Goal: Task Accomplishment & Management: Use online tool/utility

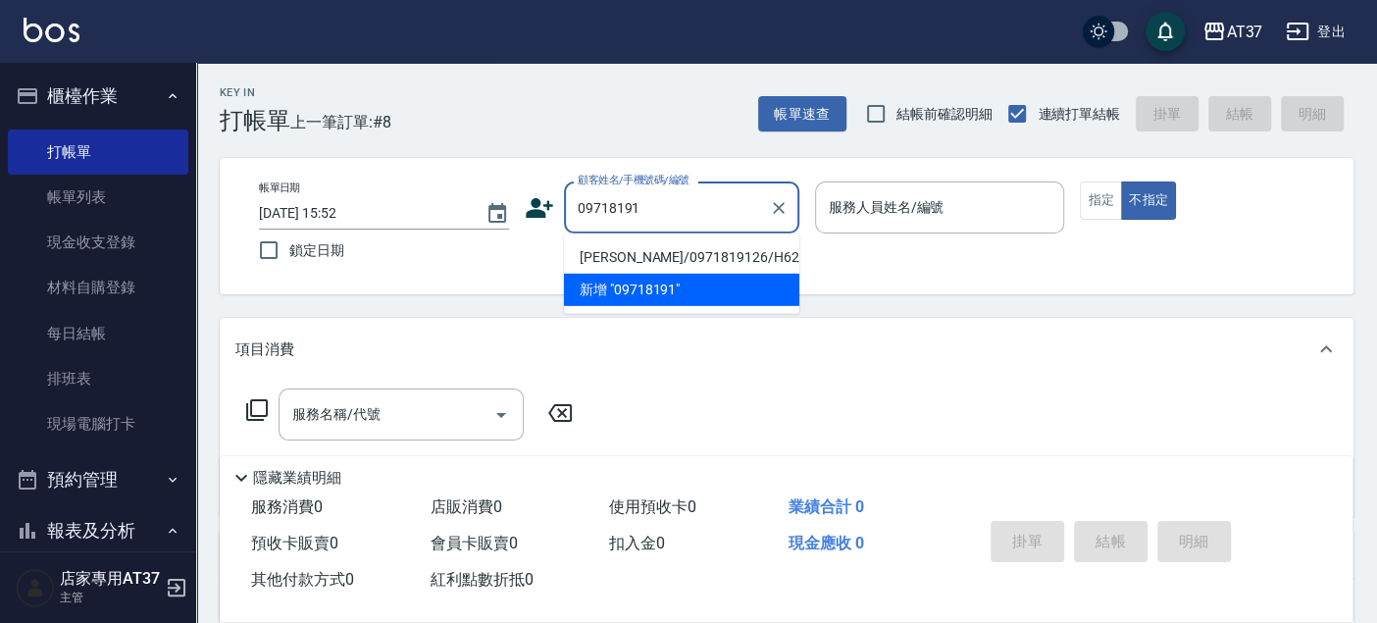
click at [770, 252] on li "[PERSON_NAME]/0971819126/H623" at bounding box center [681, 257] width 235 height 32
type input "[PERSON_NAME]/0971819126/H623"
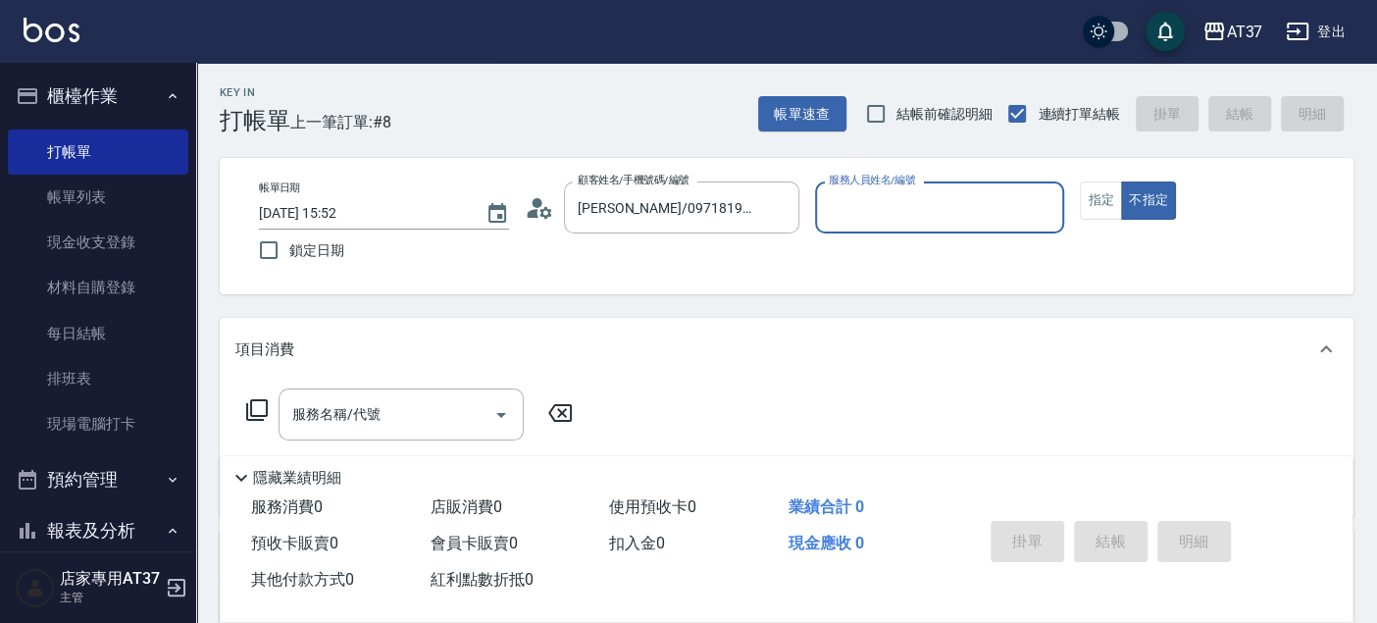
type input "[PERSON_NAME]-4"
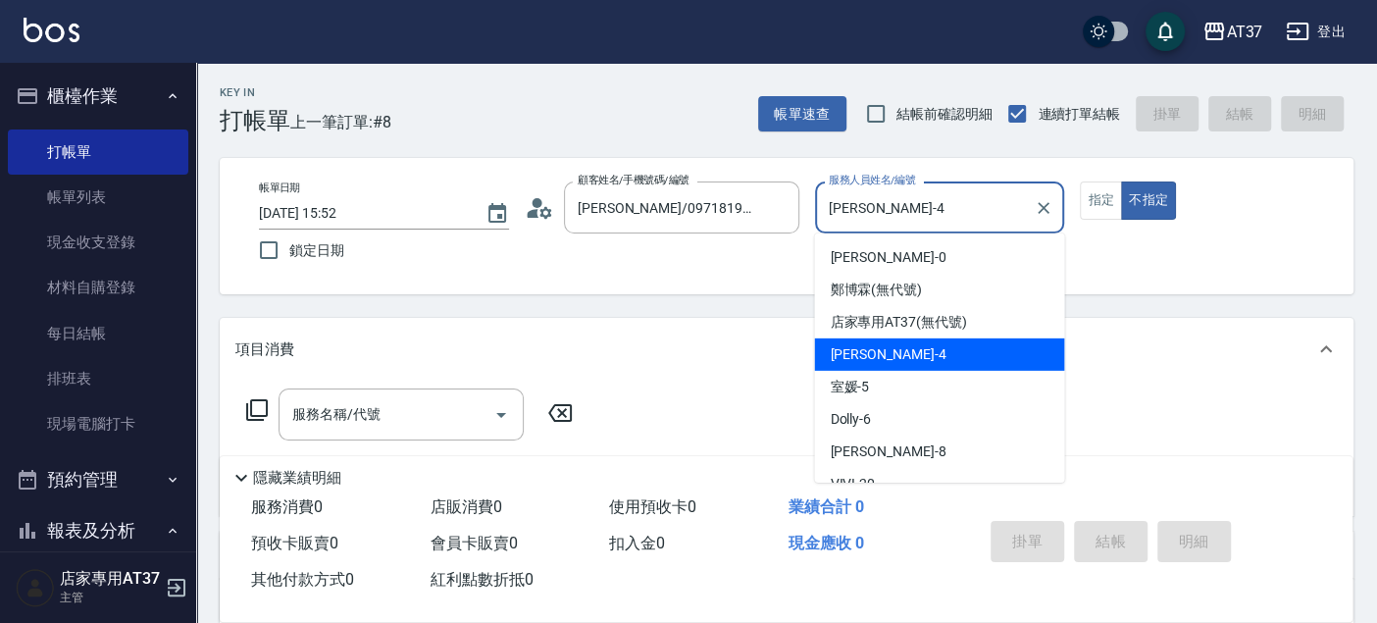
click at [903, 204] on input "[PERSON_NAME]-4" at bounding box center [925, 207] width 203 height 34
click at [902, 357] on div "[PERSON_NAME] -4" at bounding box center [939, 354] width 250 height 32
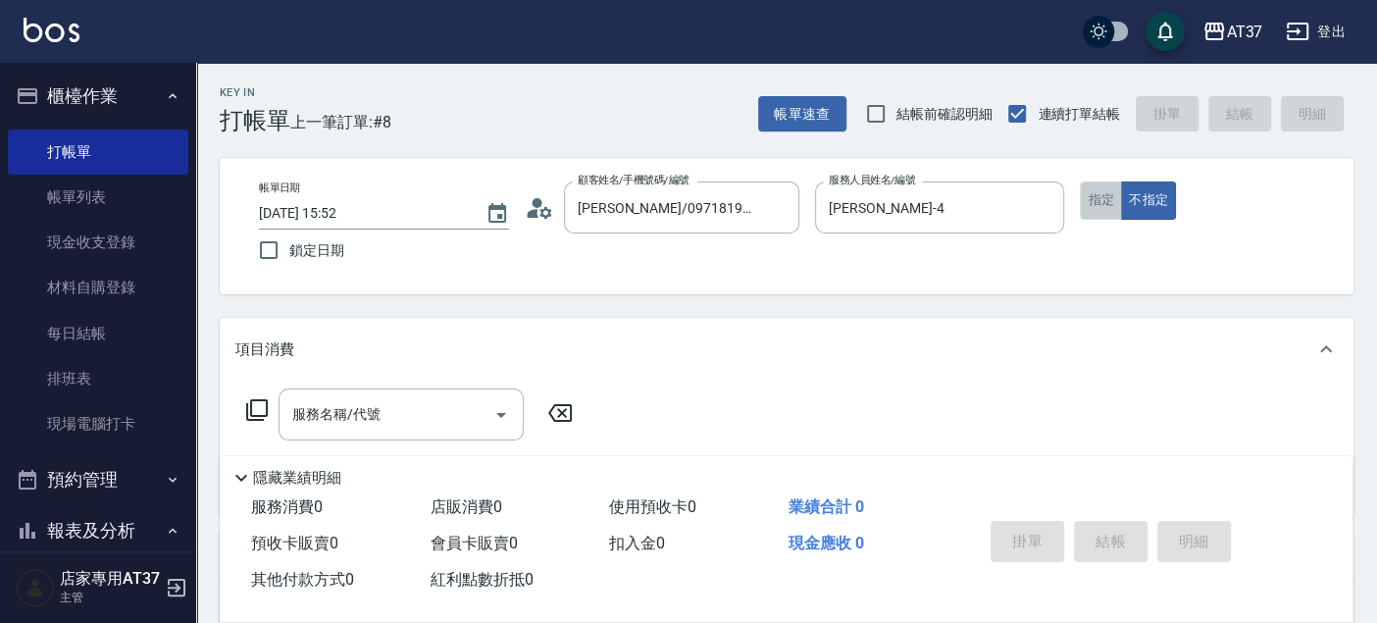
click at [1106, 203] on button "指定" at bounding box center [1100, 200] width 42 height 38
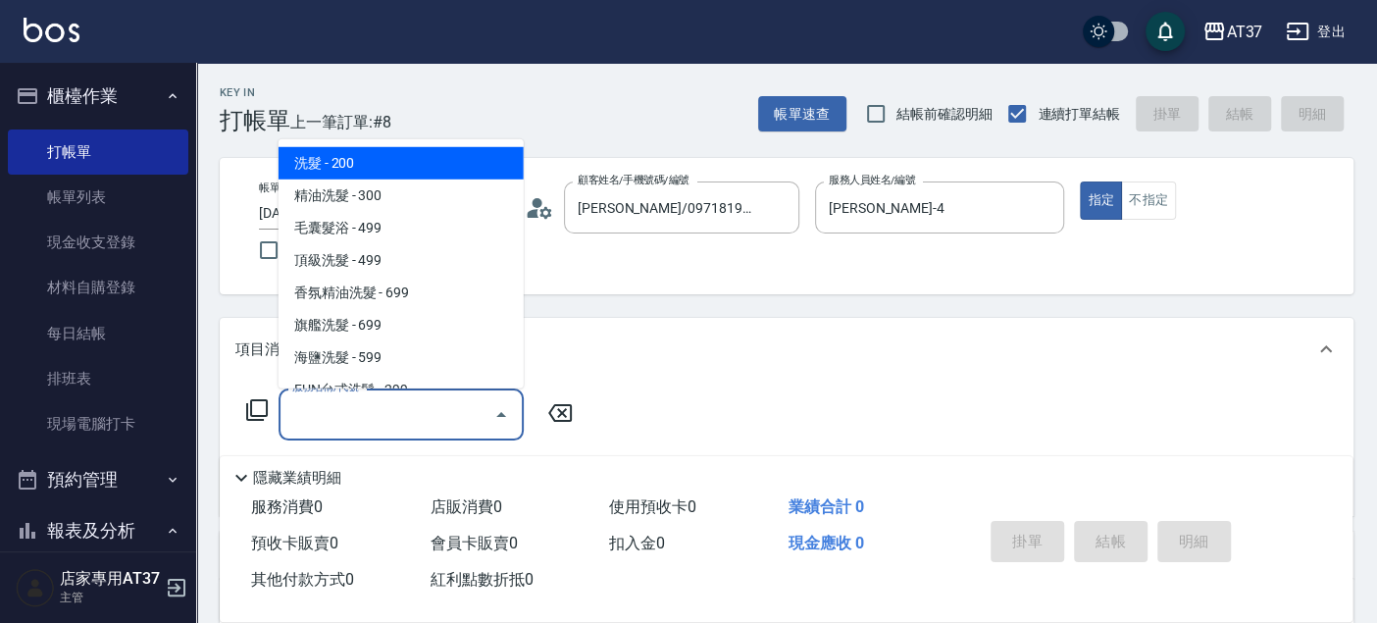
drag, startPoint x: 454, startPoint y: 410, endPoint x: 467, endPoint y: 419, distance: 15.5
click at [453, 411] on input "服務名稱/代號" at bounding box center [386, 414] width 198 height 34
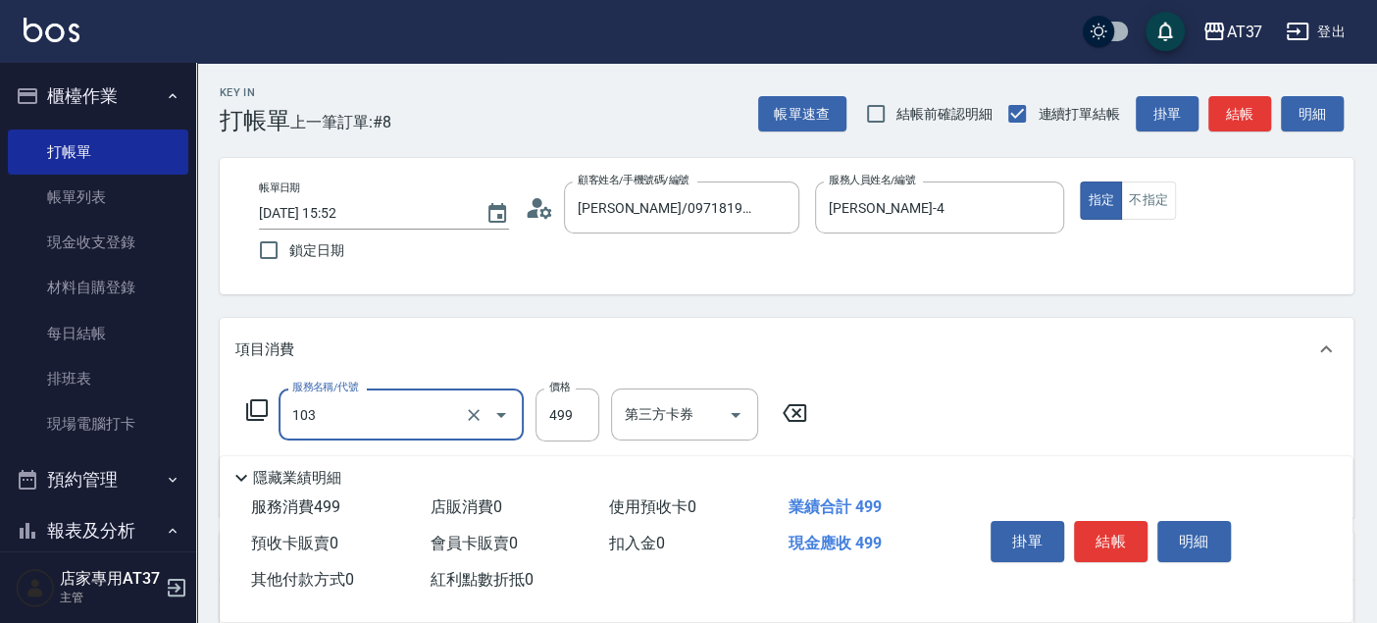
type input "毛囊髮浴(103)"
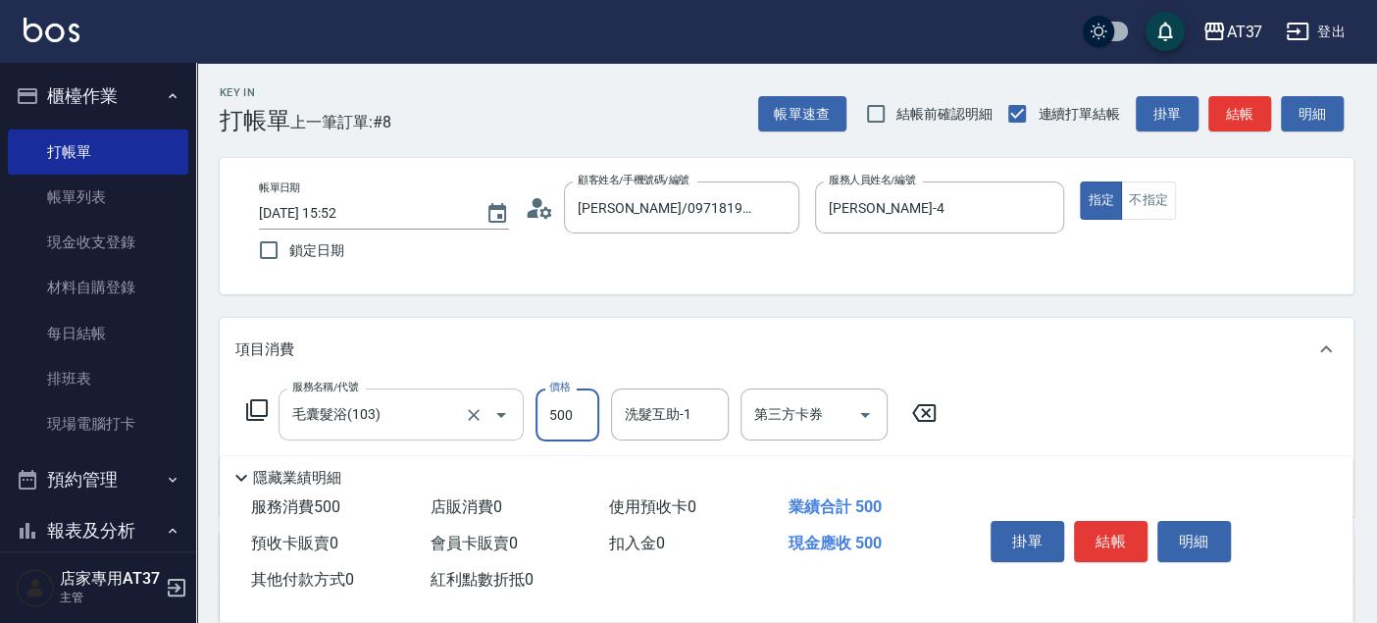
type input "500"
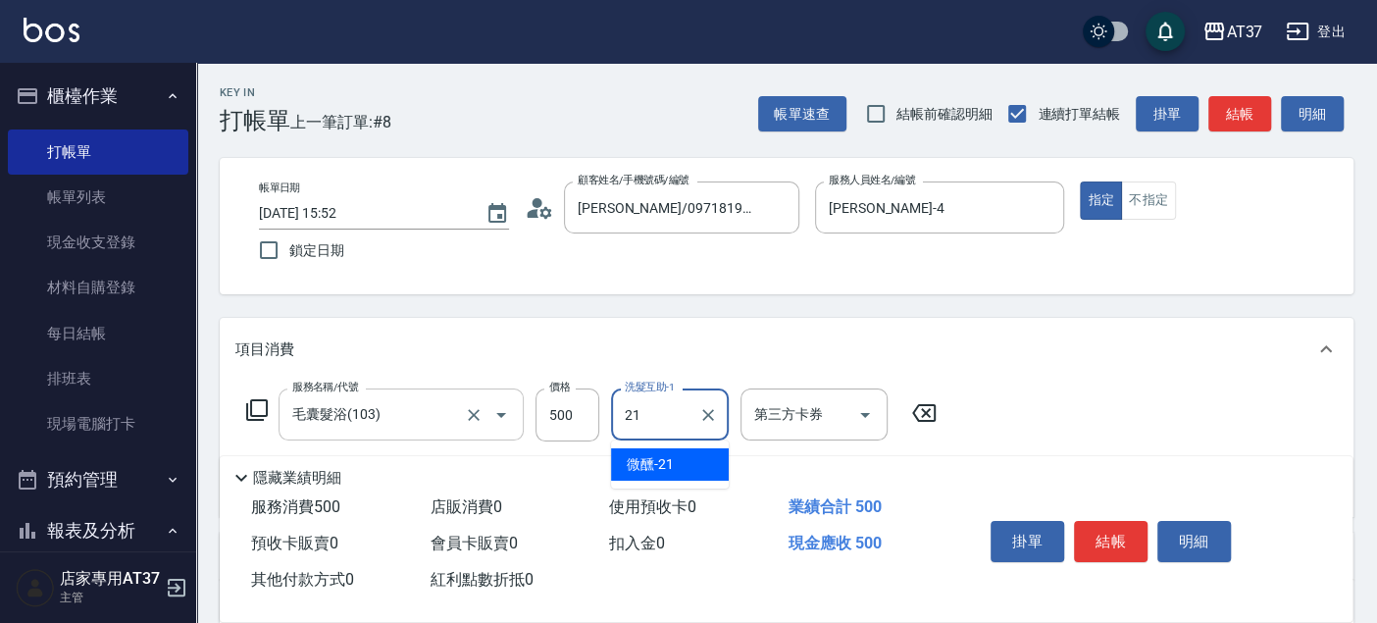
type input "微醺-21"
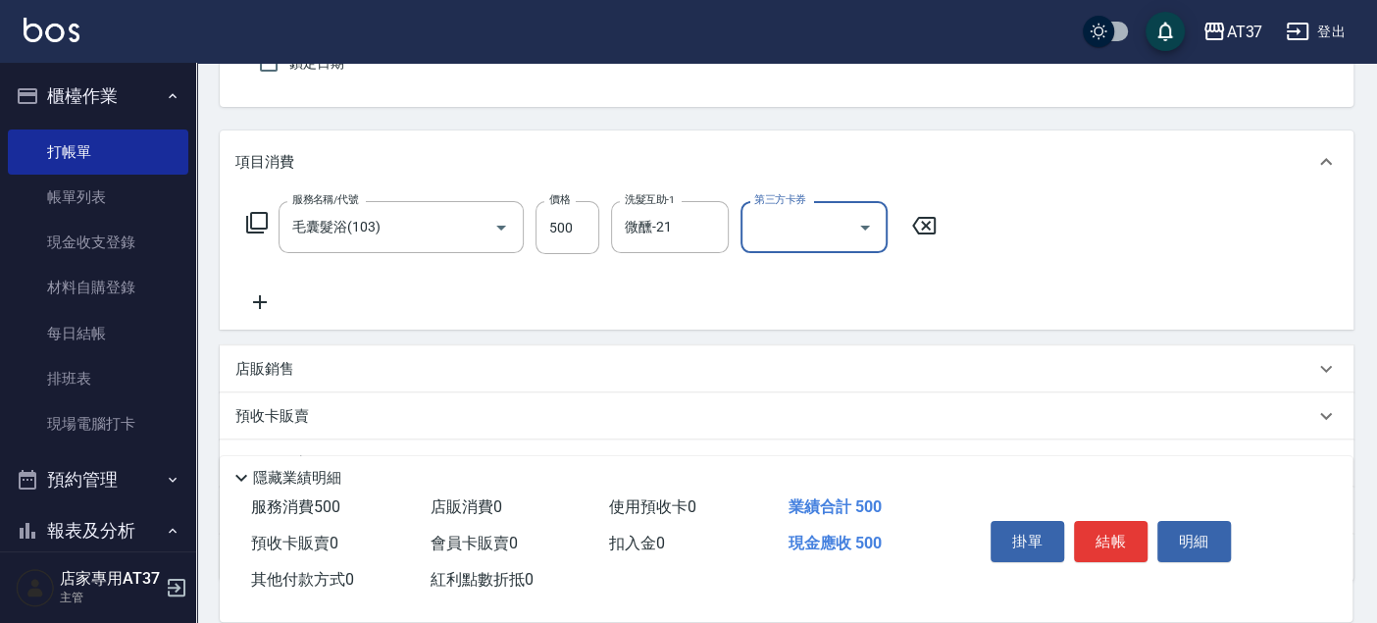
scroll to position [326, 0]
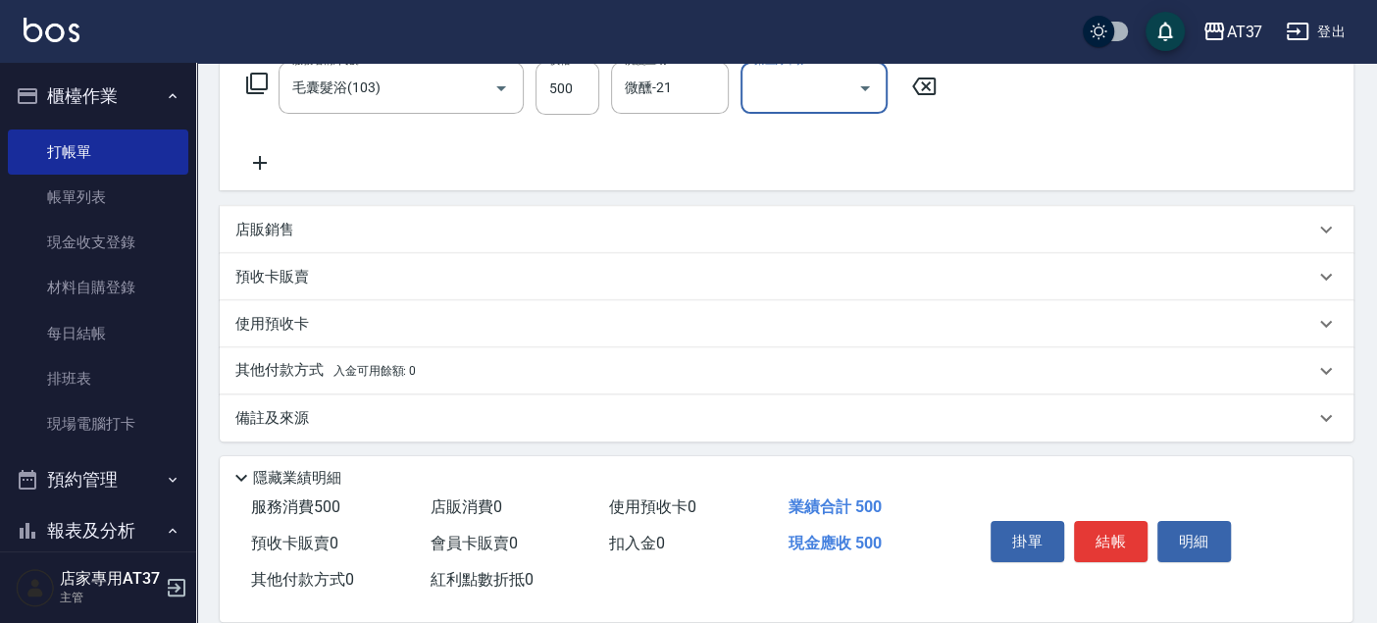
click at [253, 158] on icon at bounding box center [259, 163] width 49 height 24
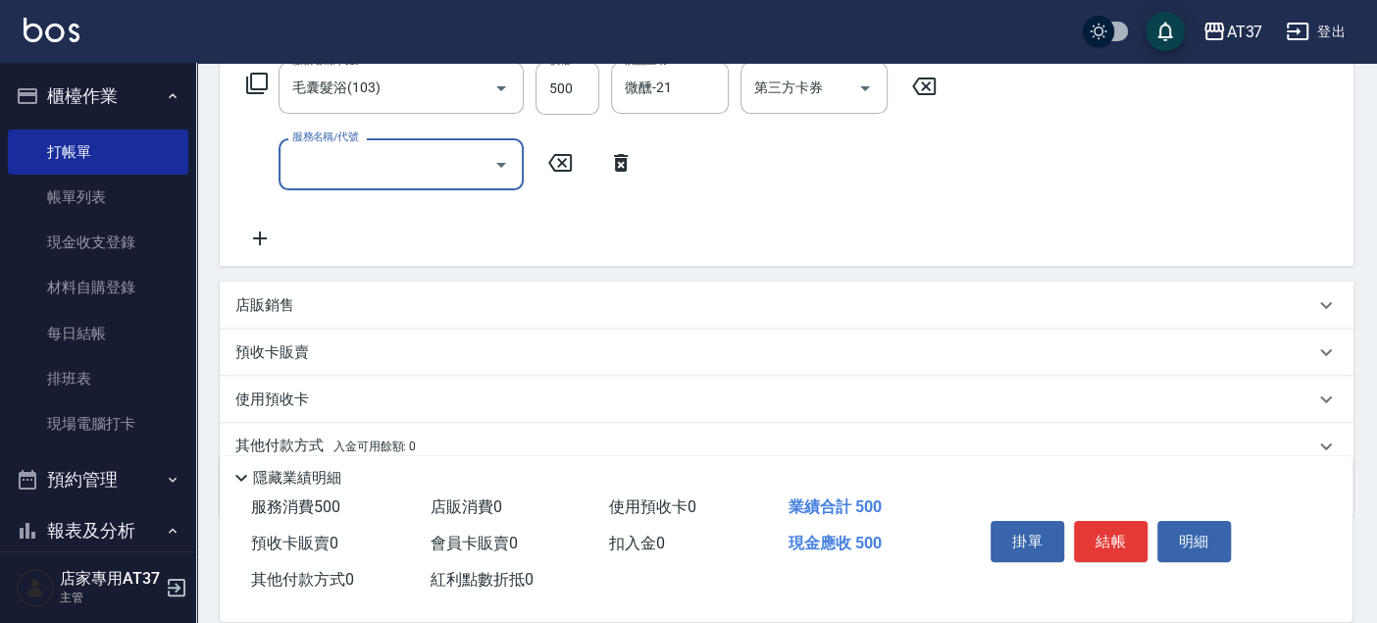
click at [340, 158] on input "服務名稱/代號" at bounding box center [386, 164] width 198 height 34
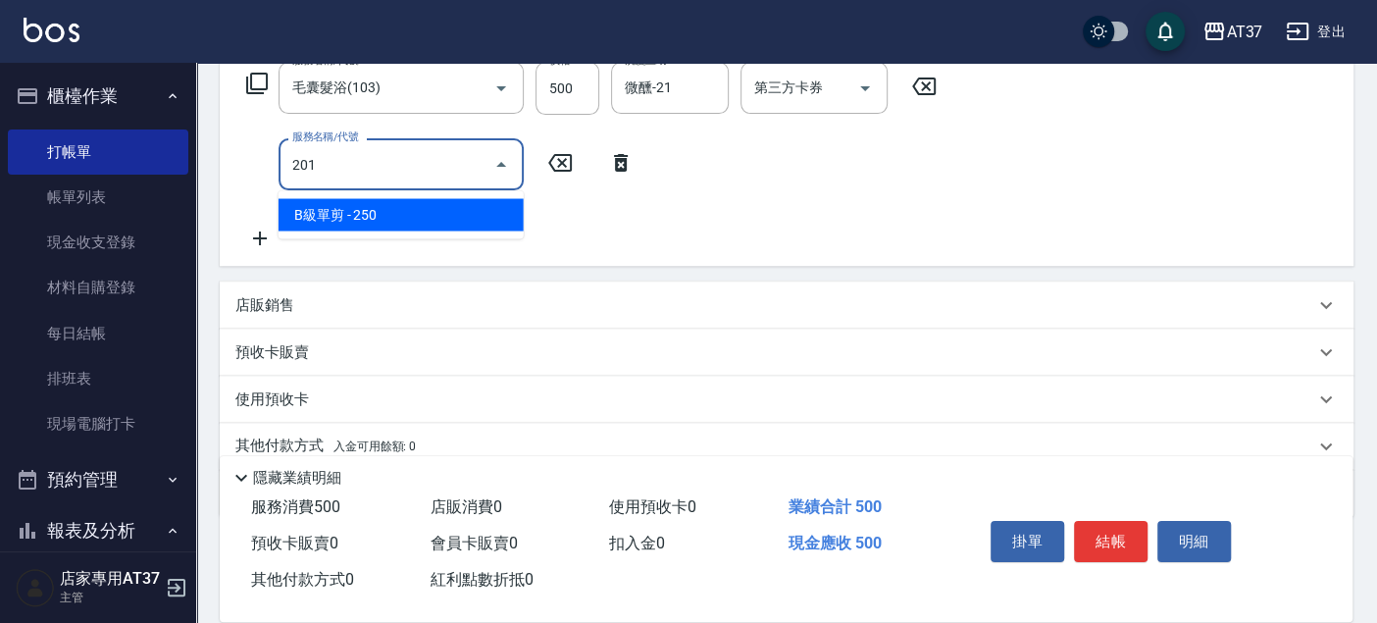
type input "B級單剪(201)"
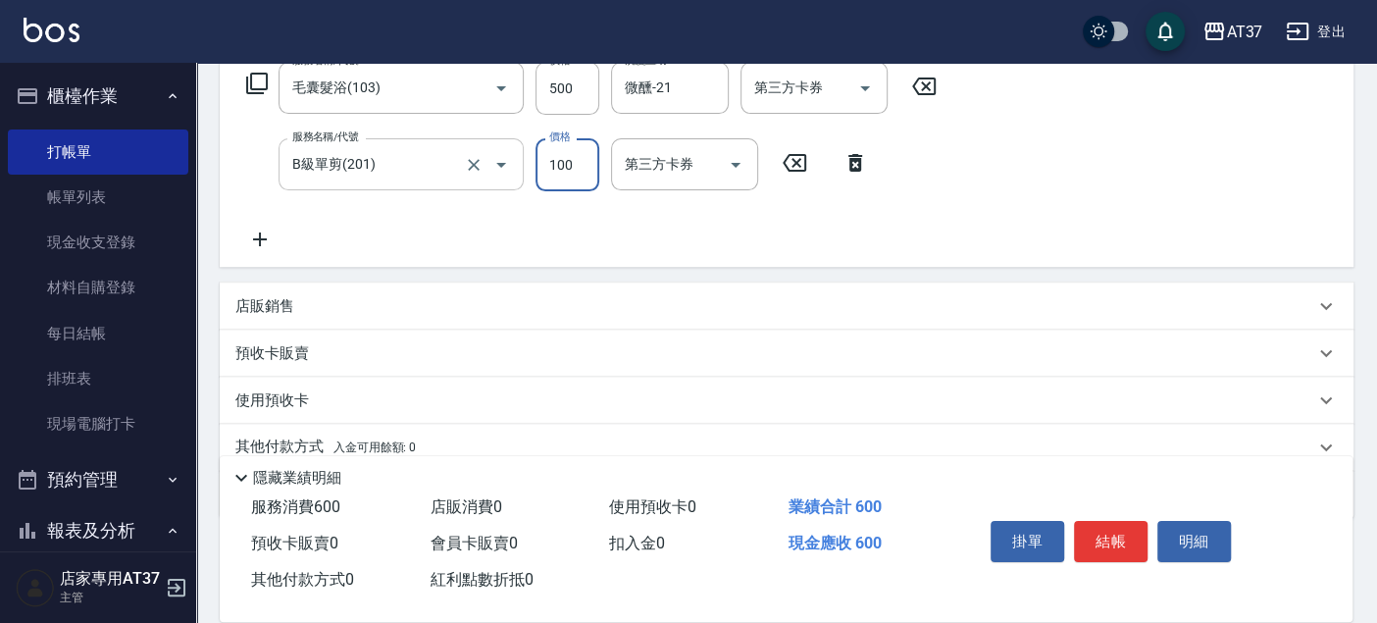
type input "100"
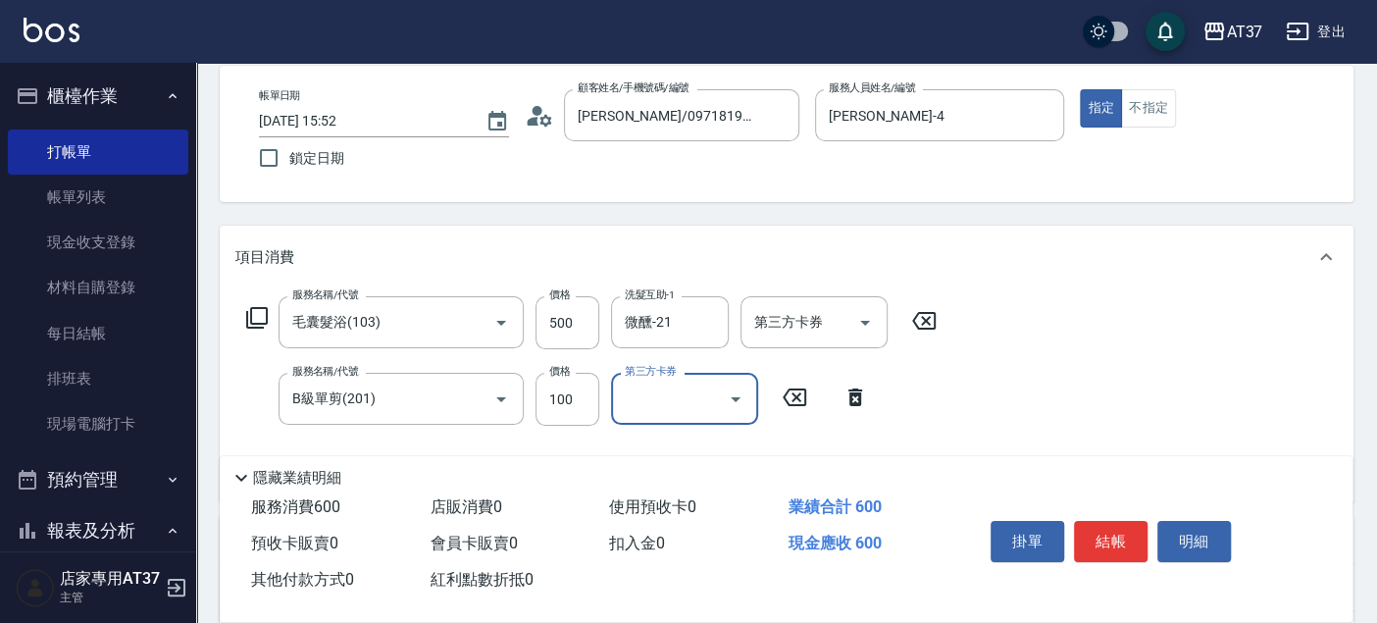
scroll to position [0, 0]
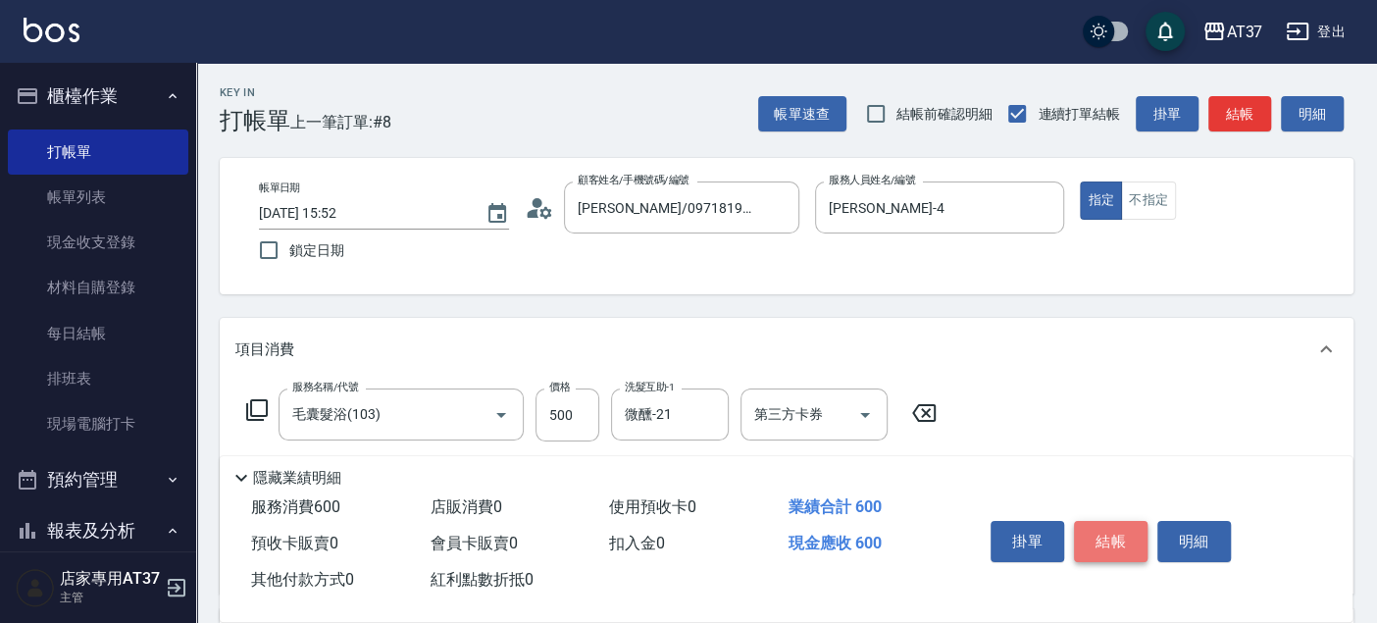
click at [1103, 521] on button "結帳" at bounding box center [1111, 541] width 74 height 41
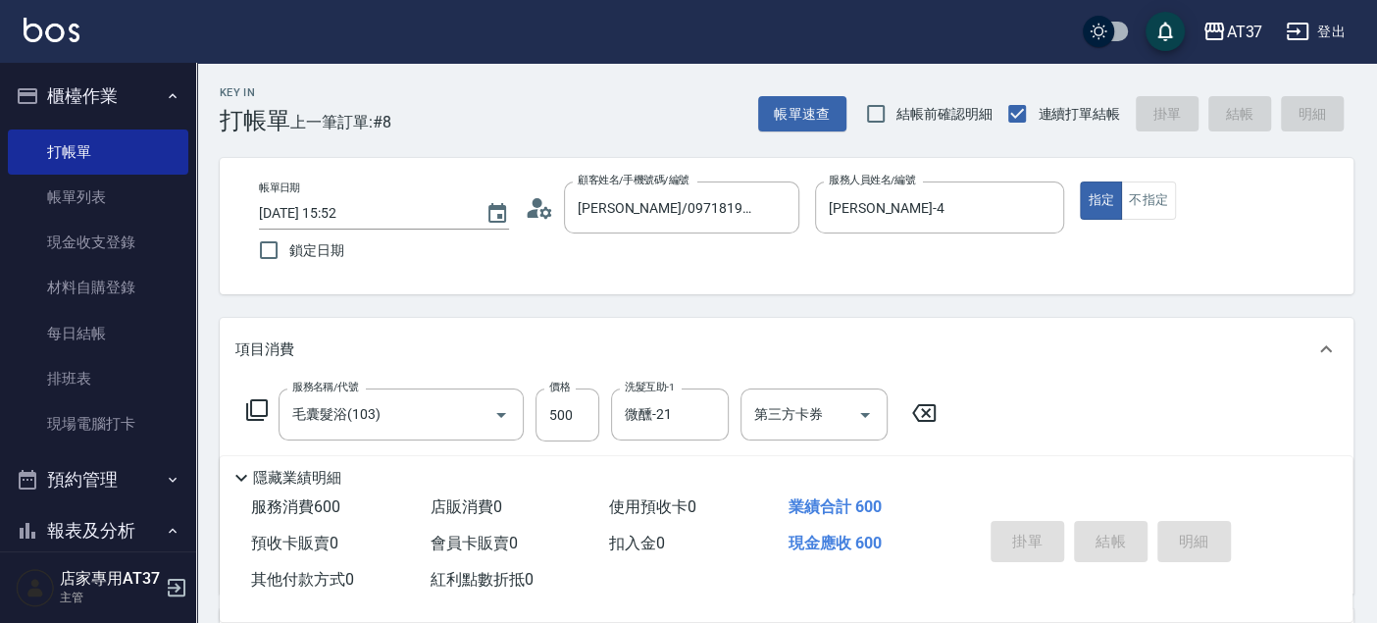
type input "[DATE] 16:24"
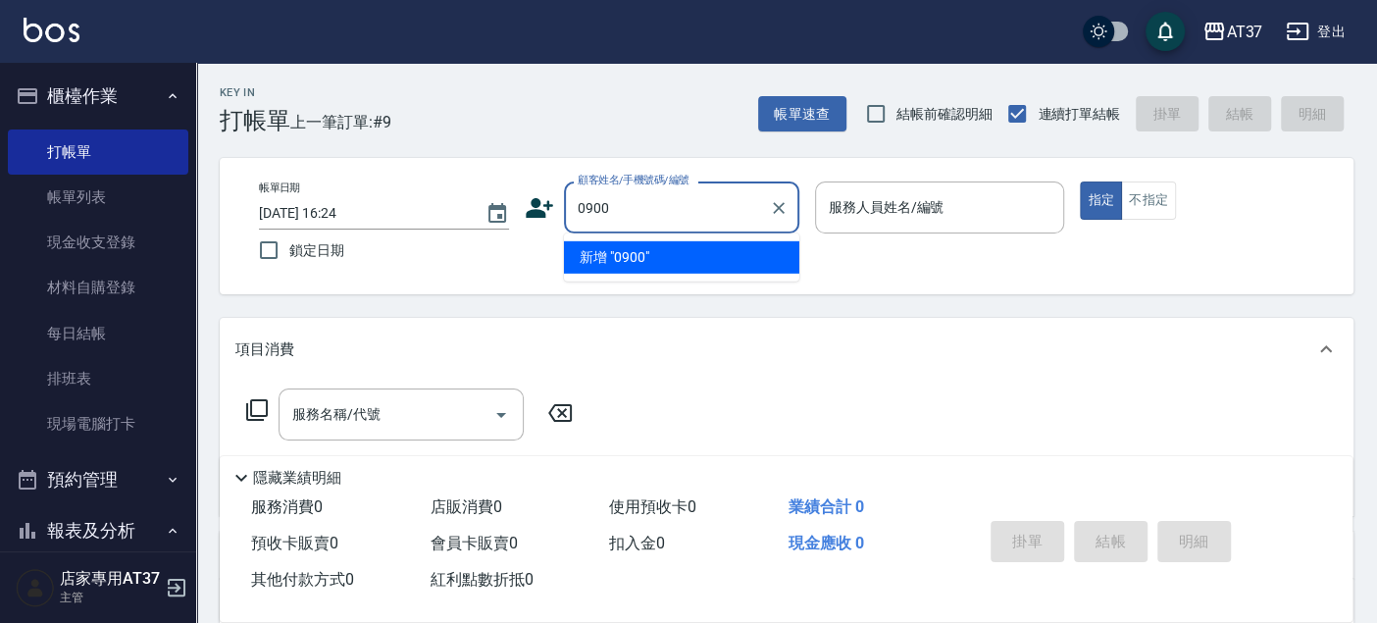
type input "0900"
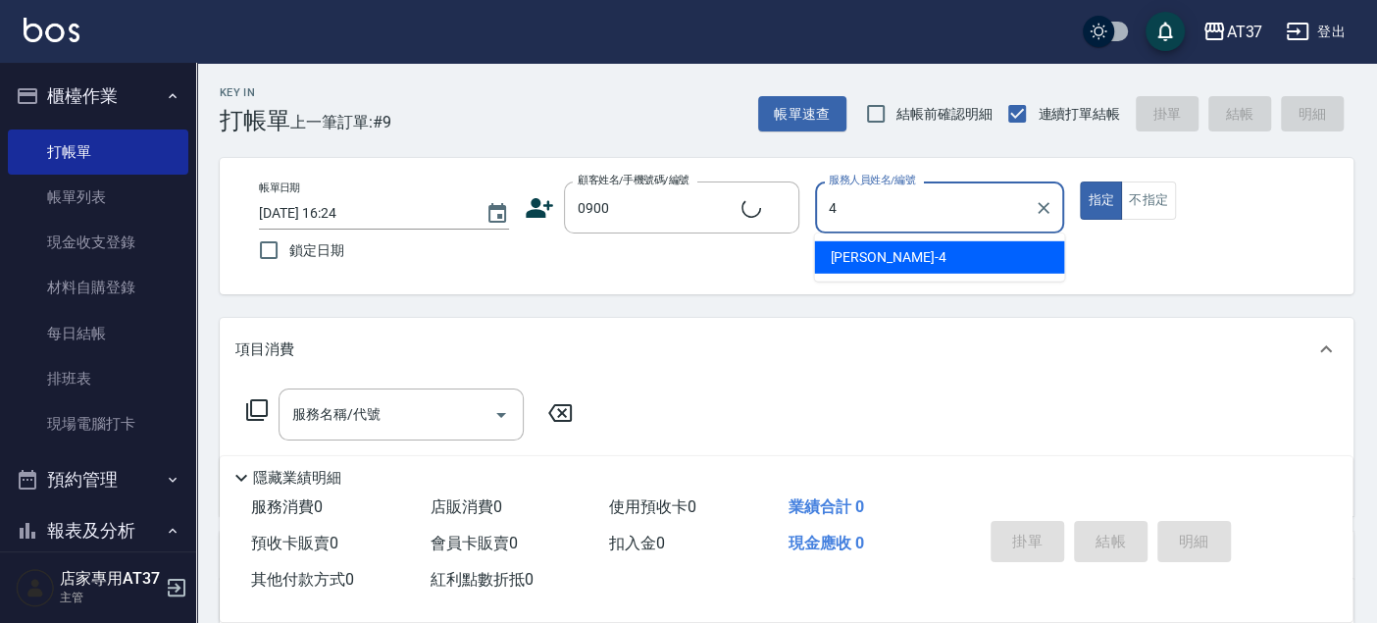
type input "4"
type button "true"
type input "[PERSON_NAME]-4"
type input "新客人 姓名未設定/0900/null"
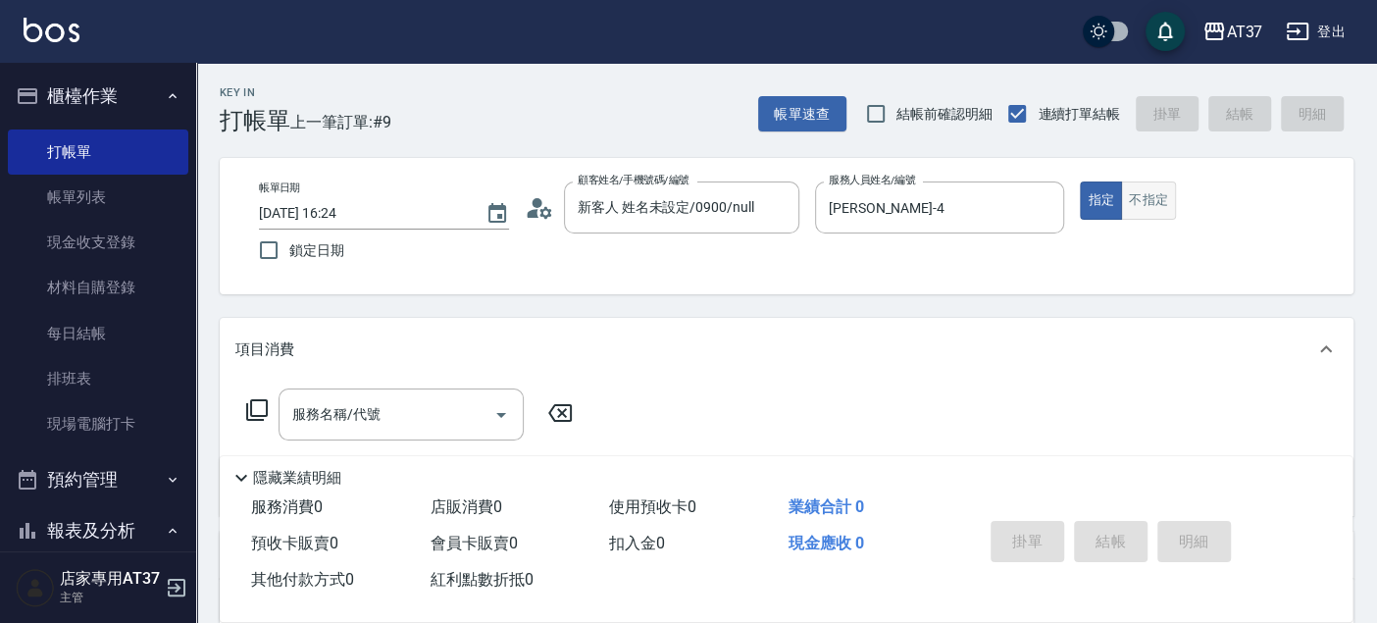
click at [1129, 191] on button "不指定" at bounding box center [1148, 200] width 55 height 38
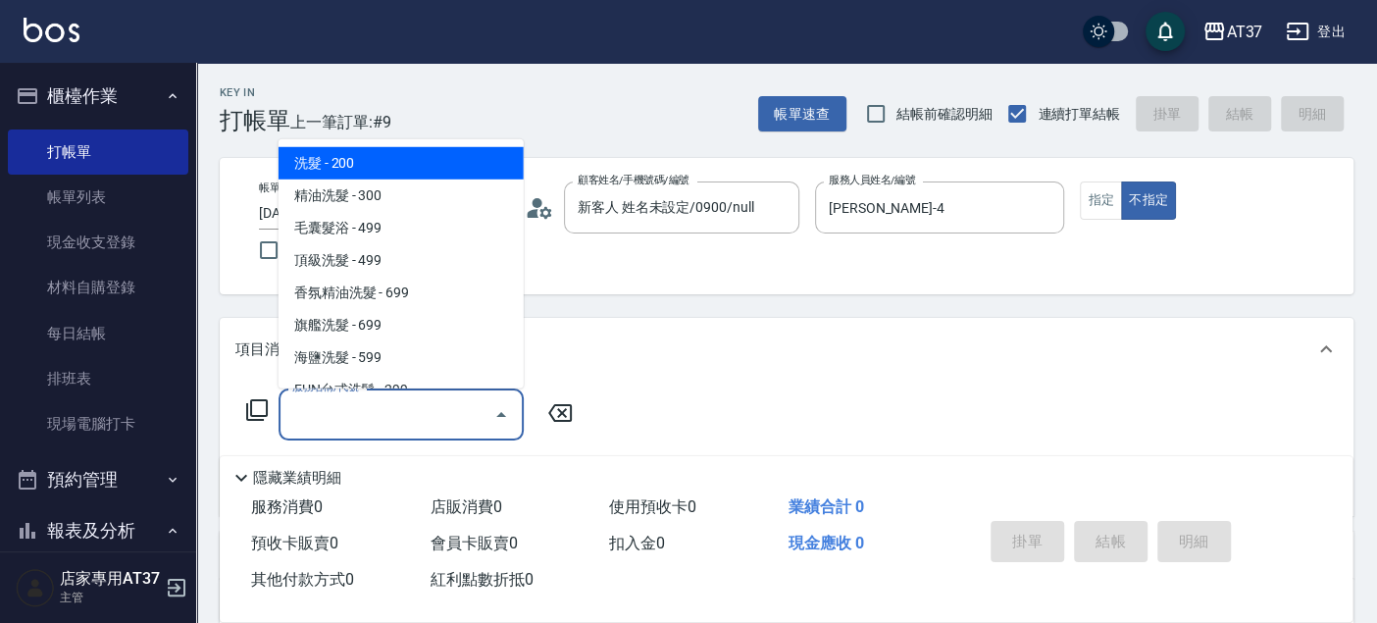
click at [336, 414] on input "服務名稱/代號" at bounding box center [386, 414] width 198 height 34
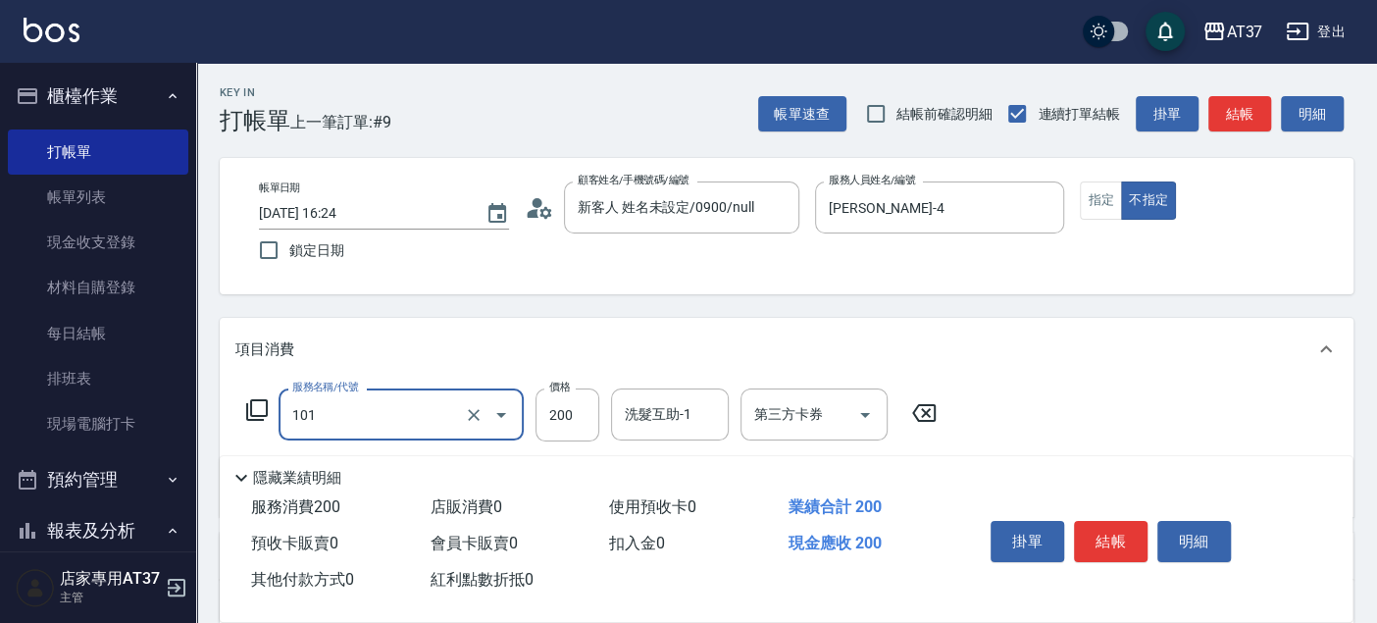
type input "洗髮(101)"
type input "300"
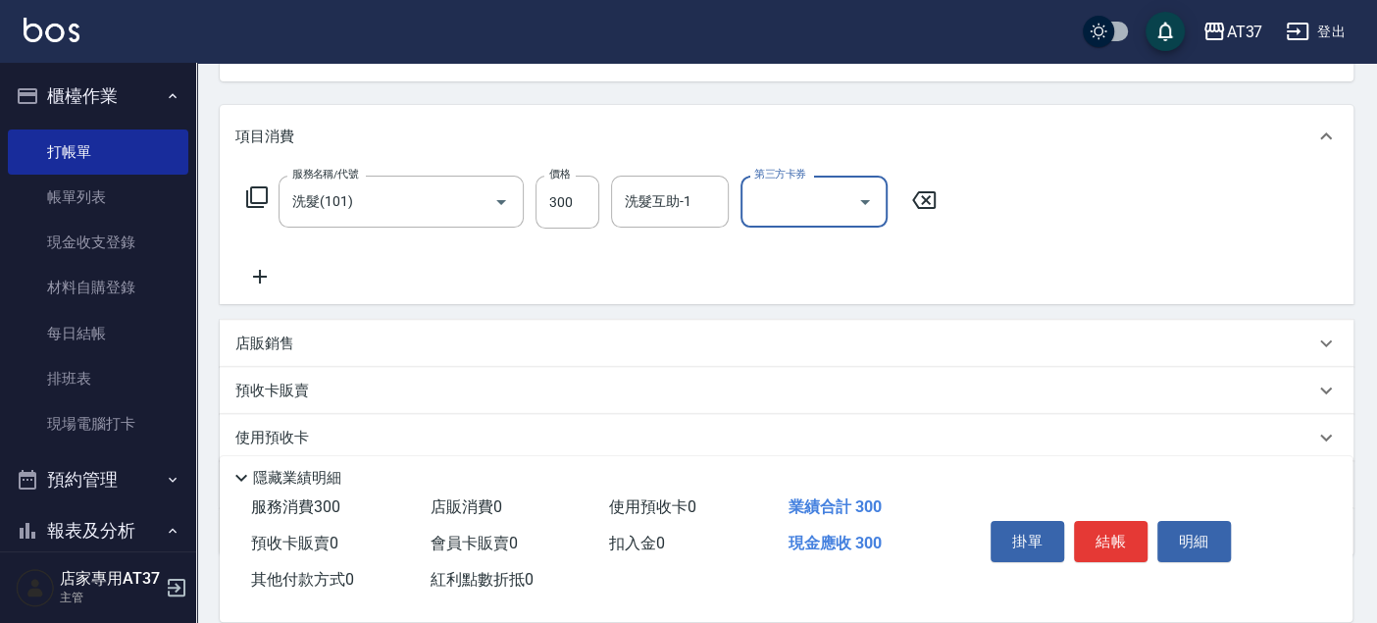
scroll to position [218, 0]
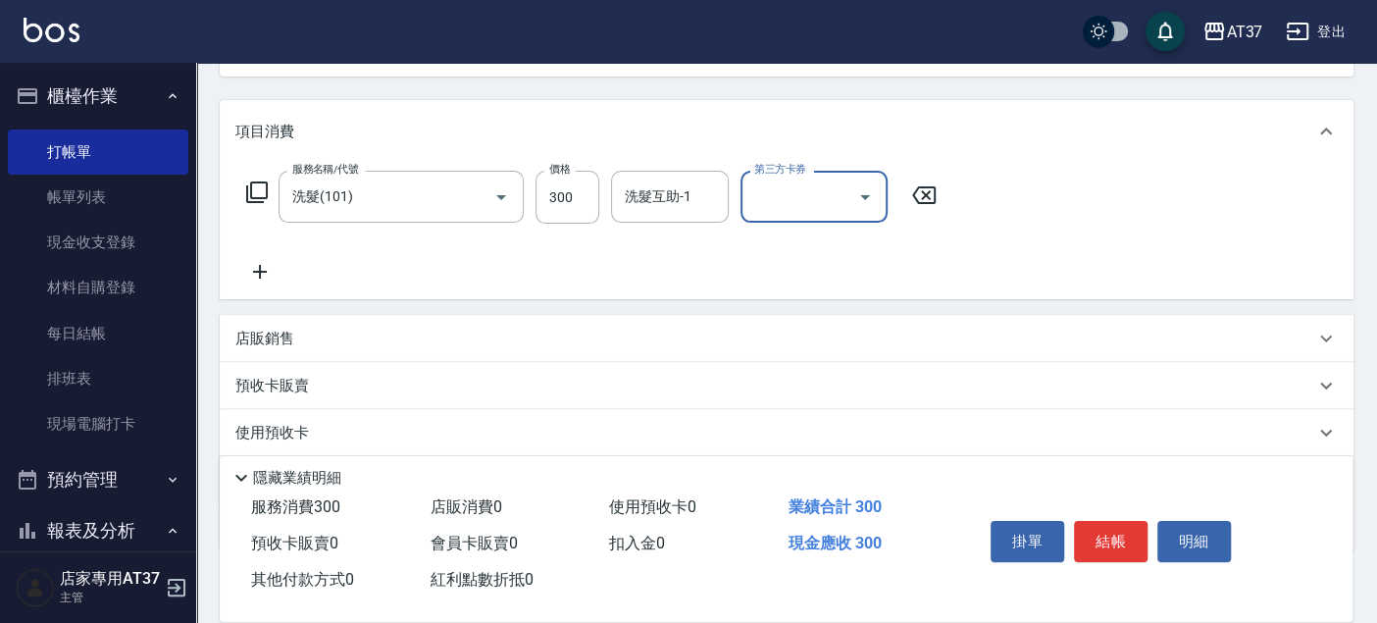
click at [252, 279] on icon at bounding box center [259, 272] width 49 height 24
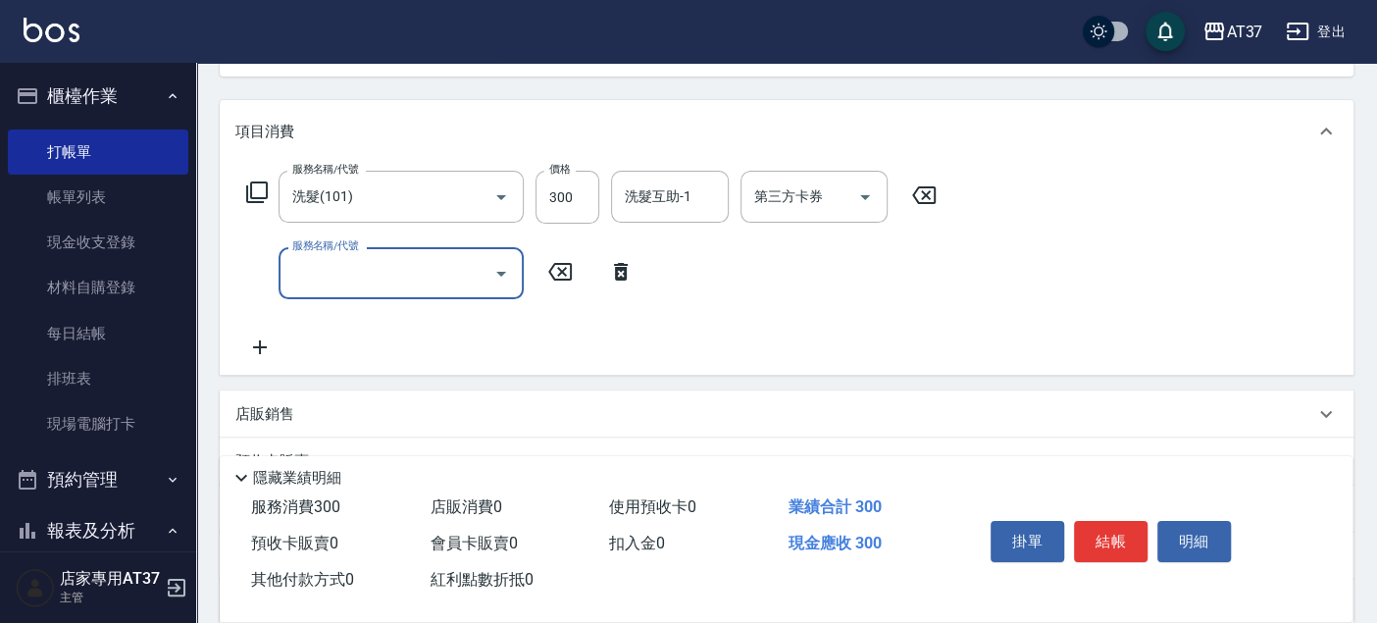
click at [309, 268] on input "服務名稱/代號" at bounding box center [386, 273] width 198 height 34
type input "B級單剪(201)"
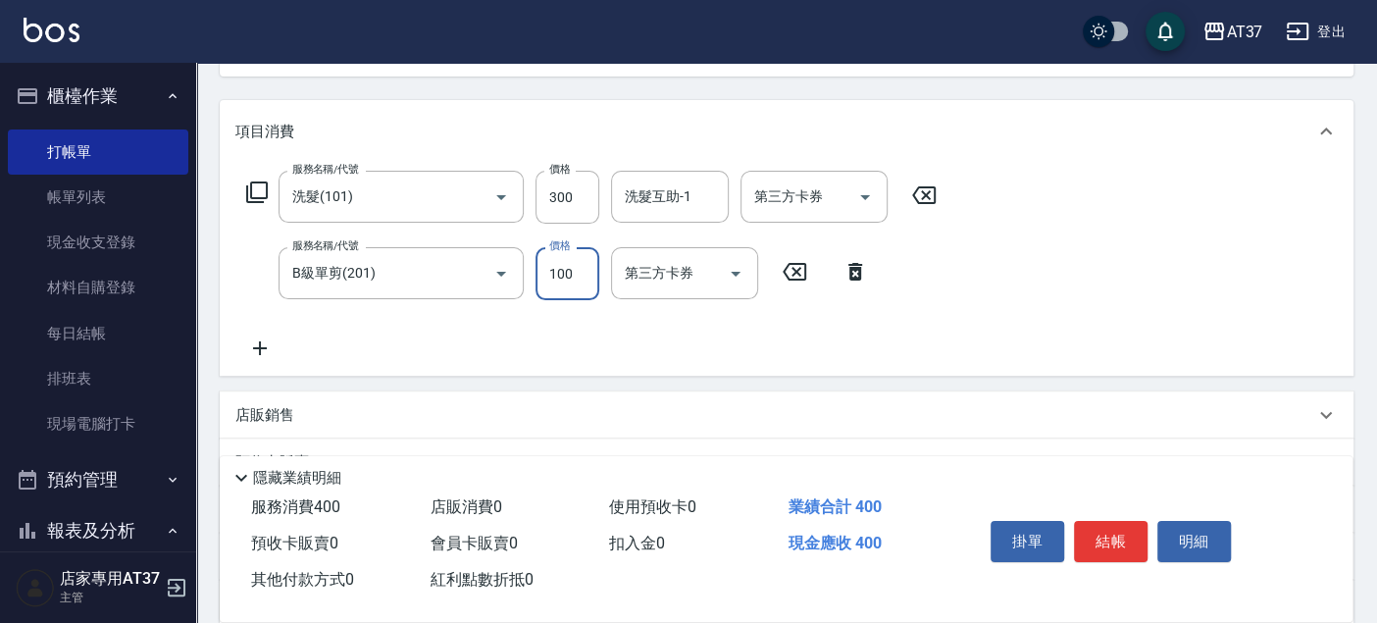
type input "100"
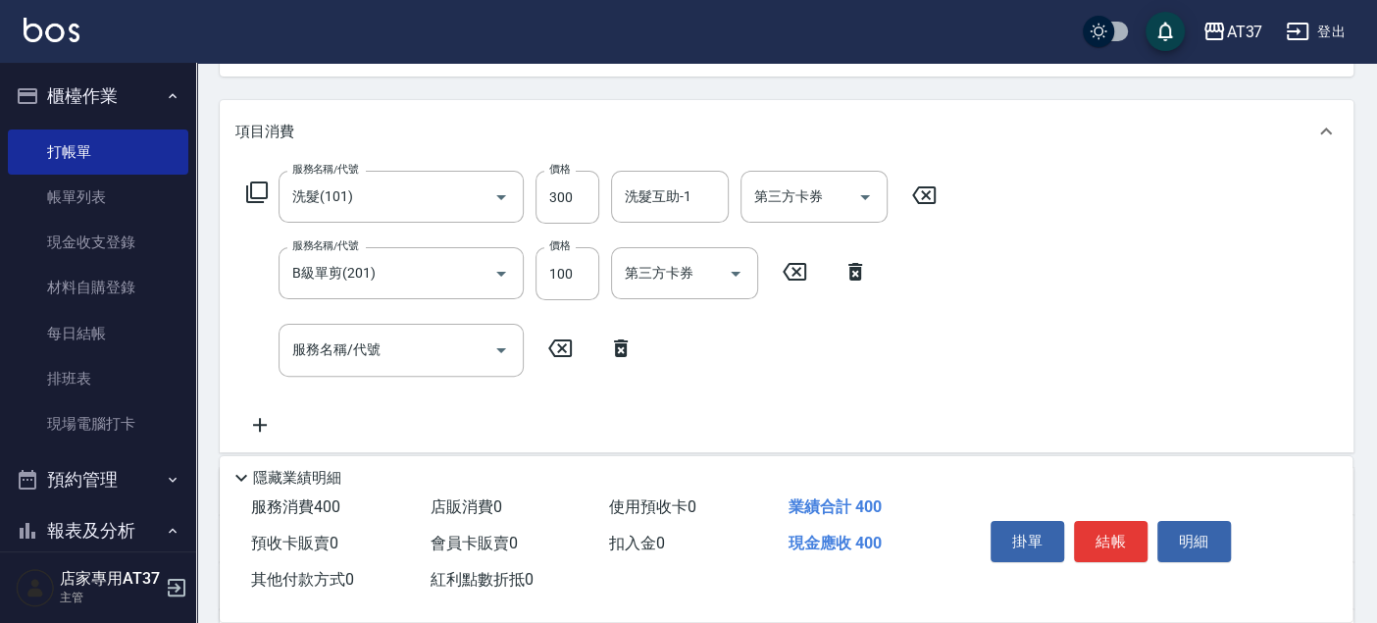
click at [625, 347] on icon at bounding box center [621, 348] width 14 height 18
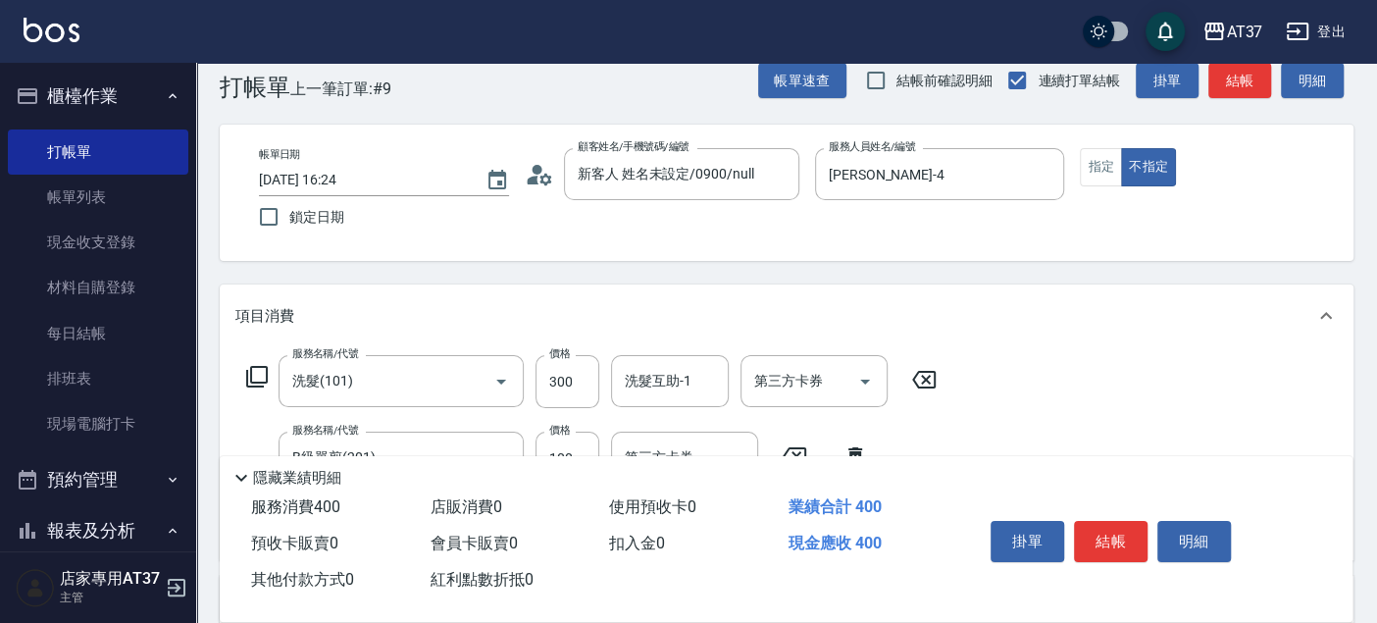
scroll to position [0, 0]
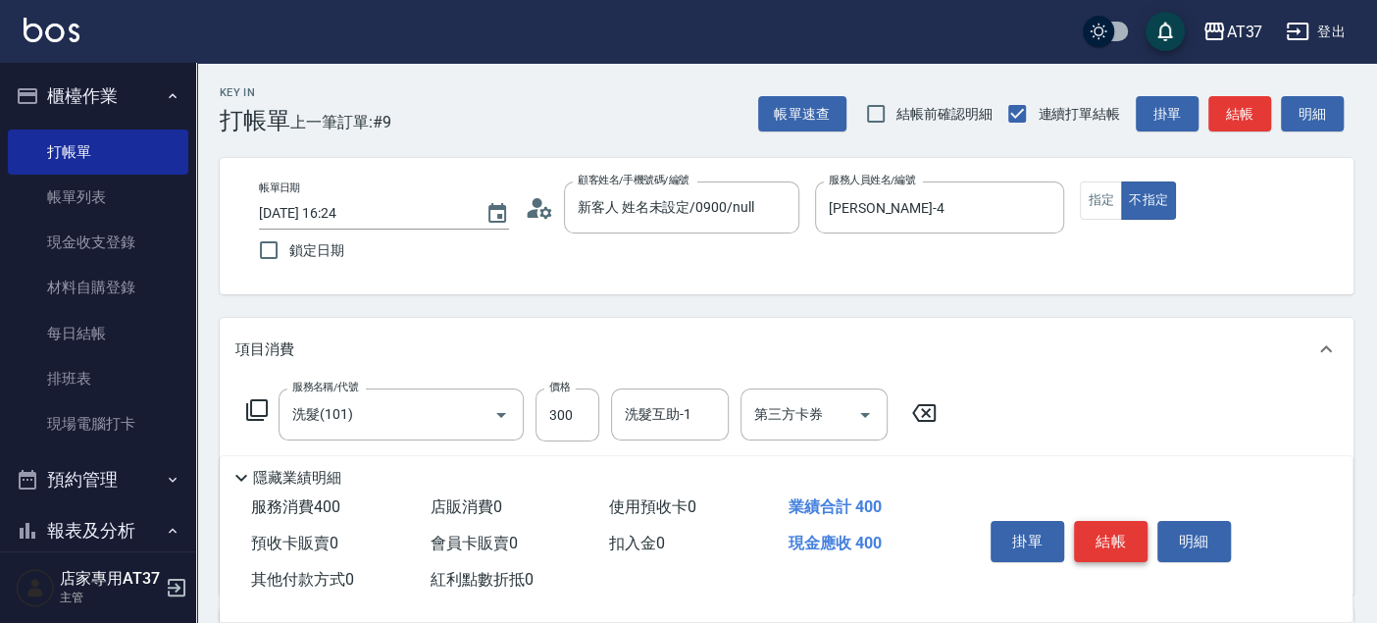
click at [1099, 528] on button "結帳" at bounding box center [1111, 541] width 74 height 41
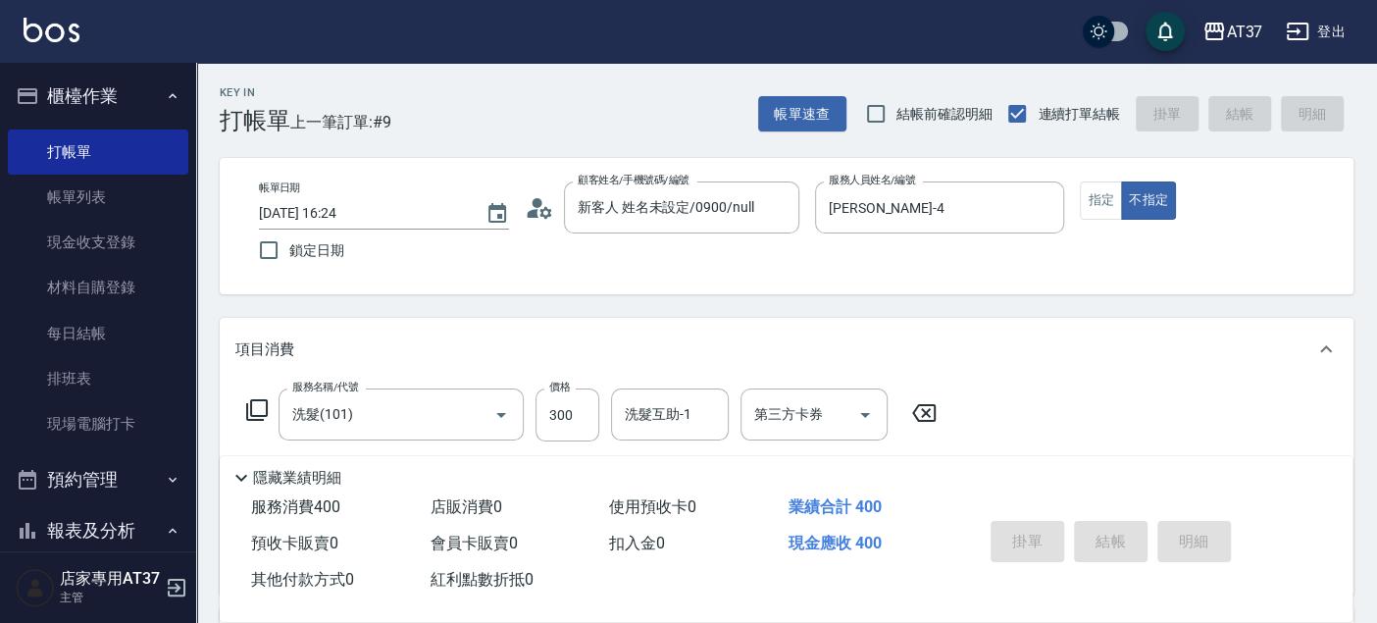
type input "[DATE] 16:37"
